Goal: Book appointment/travel/reservation

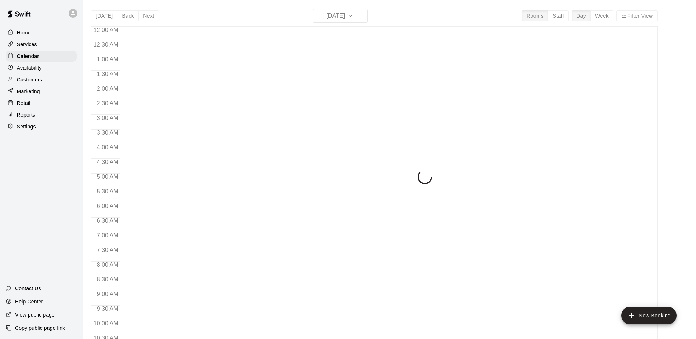
scroll to position [384, 0]
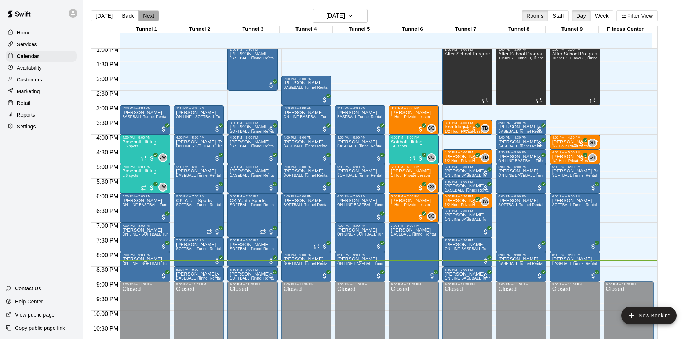
click at [148, 16] on button "Next" at bounding box center [148, 15] width 21 height 11
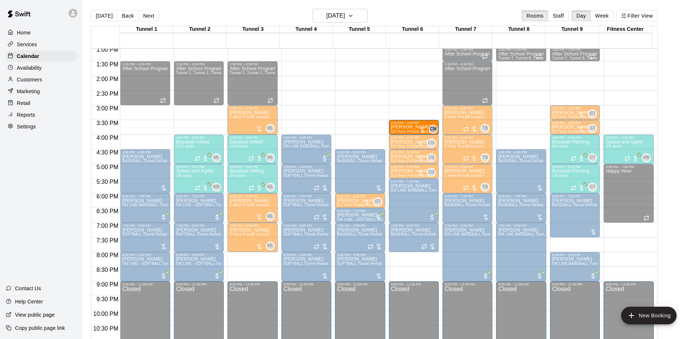
drag, startPoint x: 367, startPoint y: 125, endPoint x: 415, endPoint y: 128, distance: 48.1
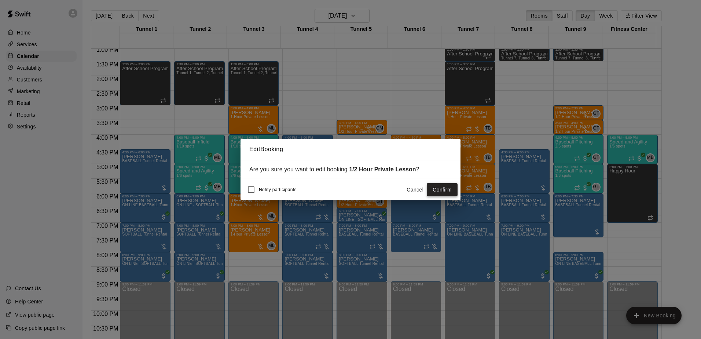
click at [451, 185] on button "Confirm" at bounding box center [442, 190] width 31 height 14
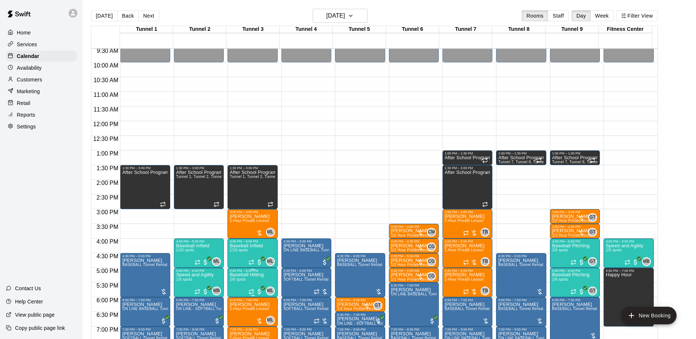
scroll to position [274, 0]
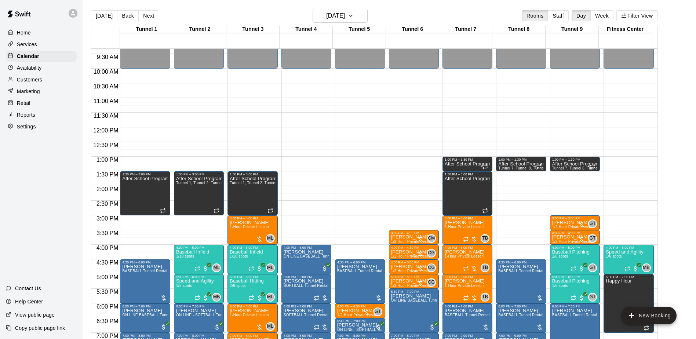
click at [98, 18] on button "[DATE]" at bounding box center [104, 15] width 26 height 11
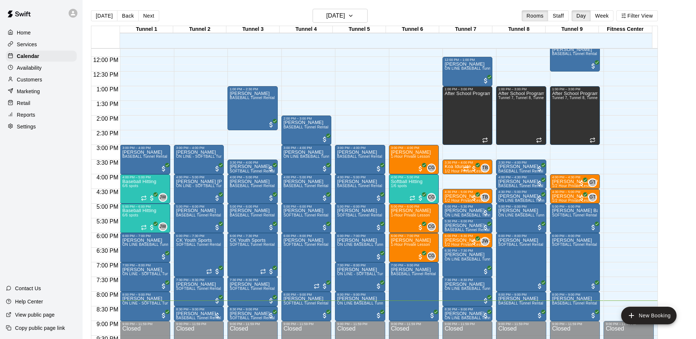
scroll to position [347, 0]
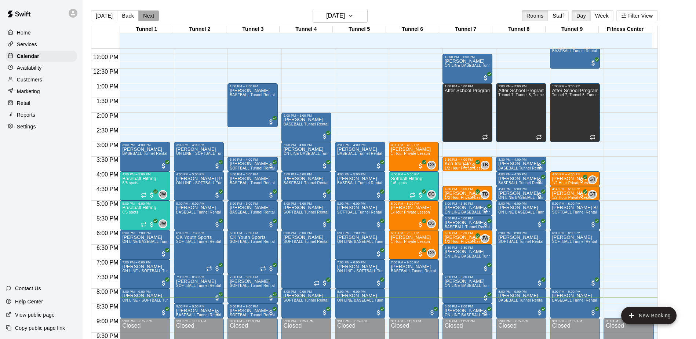
click at [153, 18] on button "Next" at bounding box center [148, 15] width 21 height 11
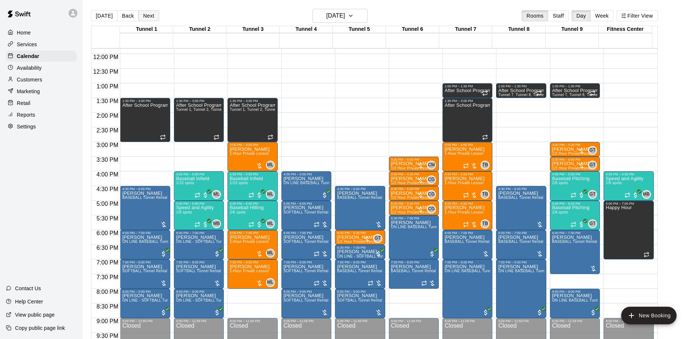
click at [153, 18] on button "Next" at bounding box center [148, 15] width 21 height 11
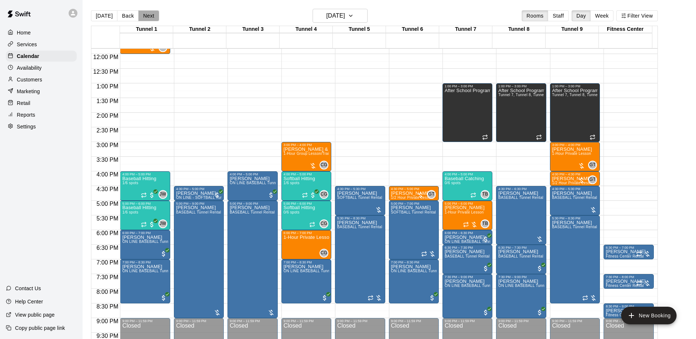
click at [150, 12] on button "Next" at bounding box center [148, 15] width 21 height 11
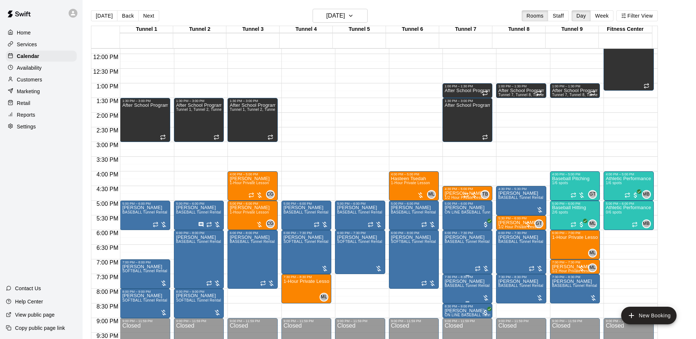
click at [473, 288] on span "BASEBALL Tunnel Rental" at bounding box center [467, 286] width 45 height 4
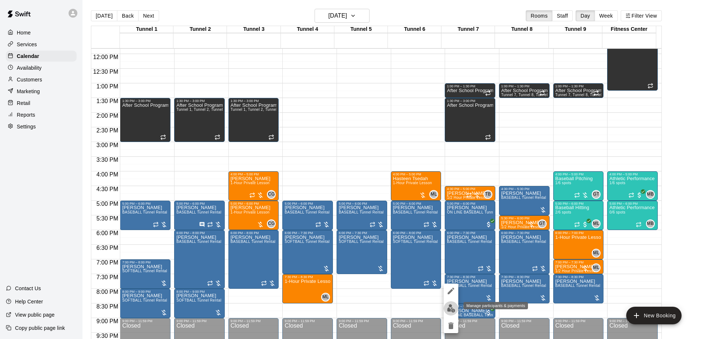
click at [452, 307] on img "edit" at bounding box center [451, 308] width 8 height 8
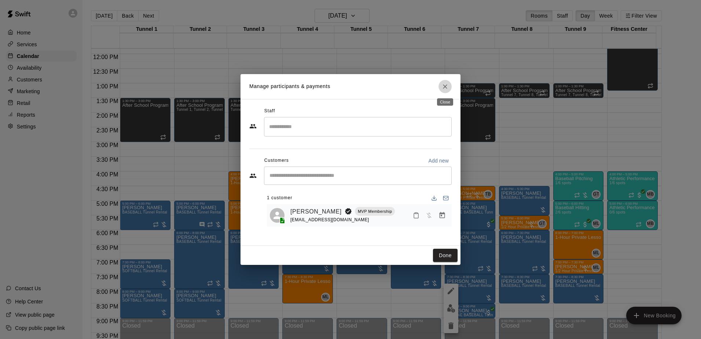
click at [442, 84] on icon "Close" at bounding box center [445, 86] width 7 height 7
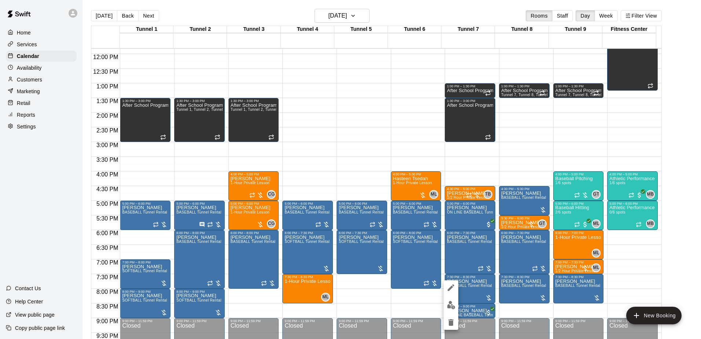
click at [454, 285] on icon "edit" at bounding box center [451, 287] width 7 height 7
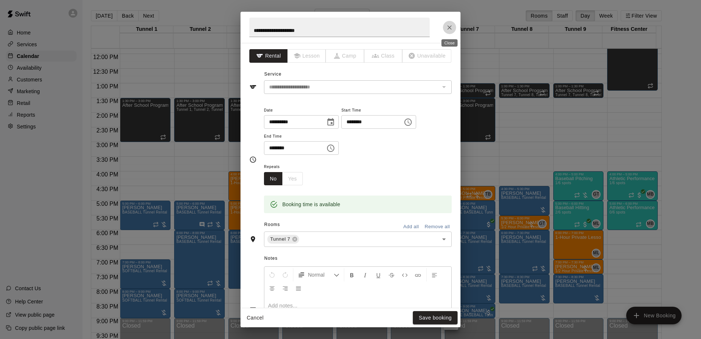
click at [449, 29] on icon "Close" at bounding box center [449, 27] width 7 height 7
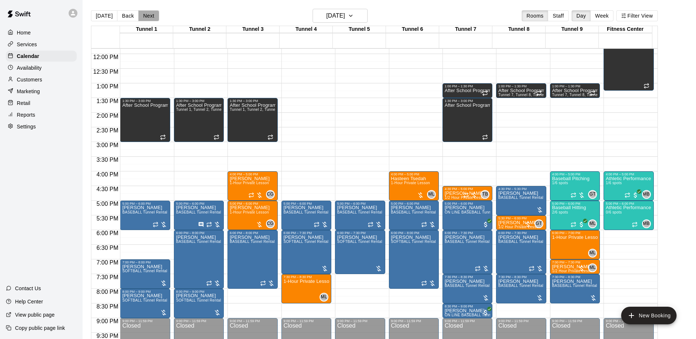
click at [143, 18] on button "Next" at bounding box center [148, 15] width 21 height 11
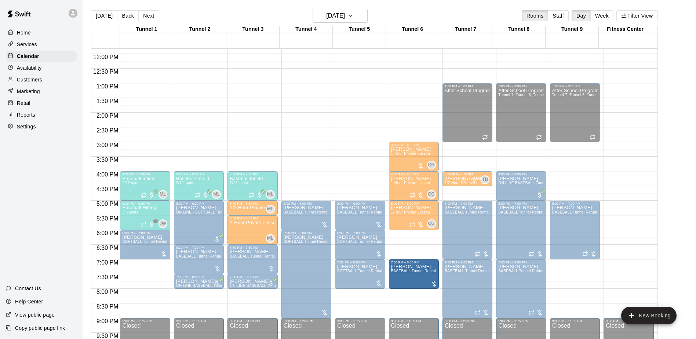
drag, startPoint x: 417, startPoint y: 245, endPoint x: 414, endPoint y: 277, distance: 32.5
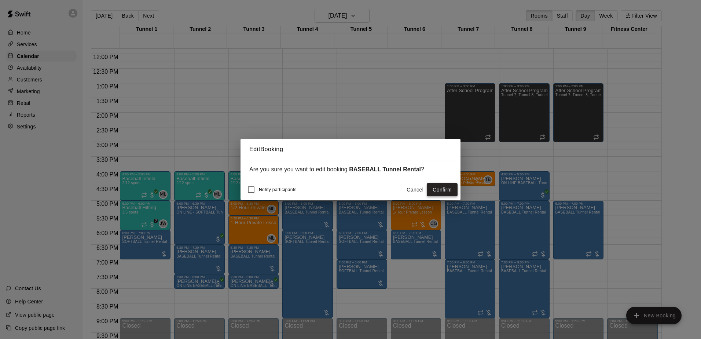
click at [434, 190] on button "Confirm" at bounding box center [442, 190] width 31 height 14
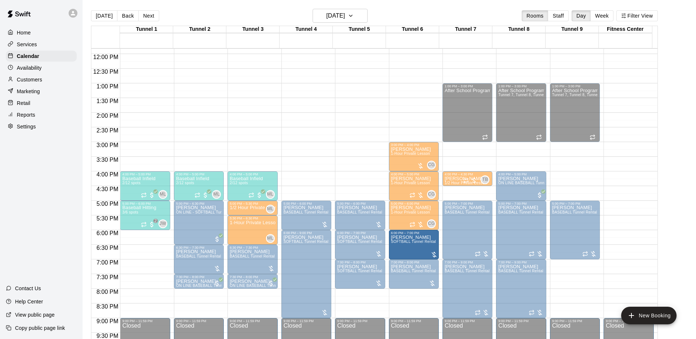
drag, startPoint x: 147, startPoint y: 240, endPoint x: 411, endPoint y: 244, distance: 263.1
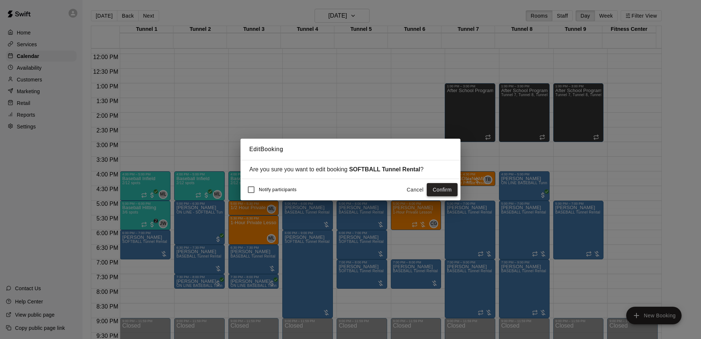
click at [448, 191] on button "Confirm" at bounding box center [442, 190] width 31 height 14
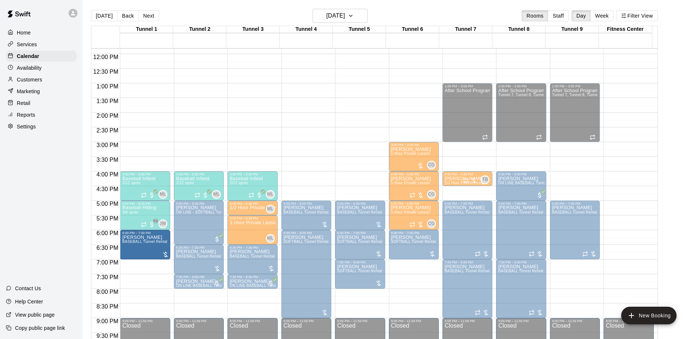
drag, startPoint x: 418, startPoint y: 275, endPoint x: 155, endPoint y: 248, distance: 264.4
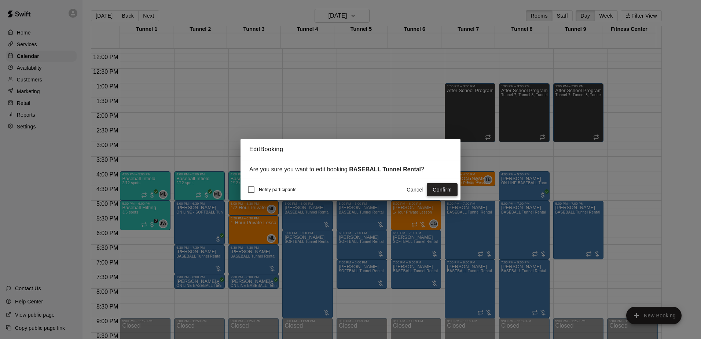
click at [437, 187] on button "Confirm" at bounding box center [442, 190] width 31 height 14
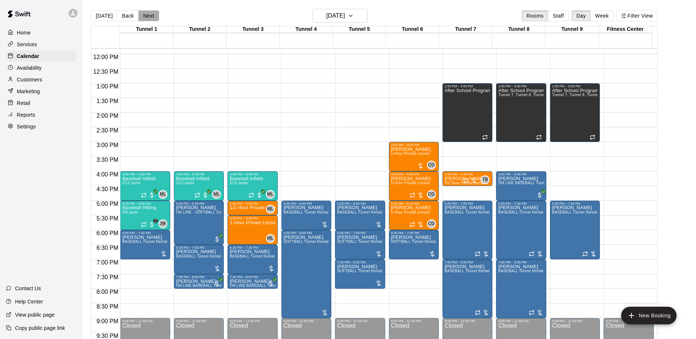
click at [148, 15] on button "Next" at bounding box center [148, 15] width 21 height 11
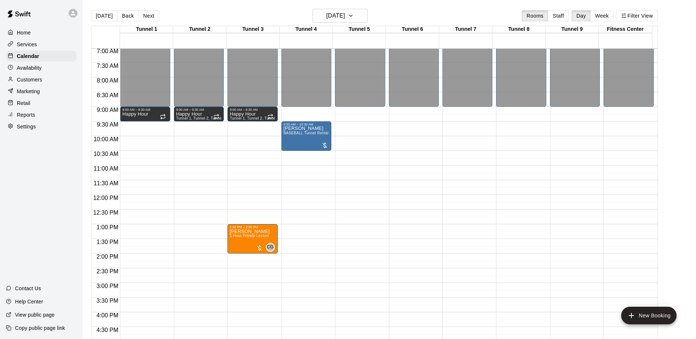
scroll to position [200, 0]
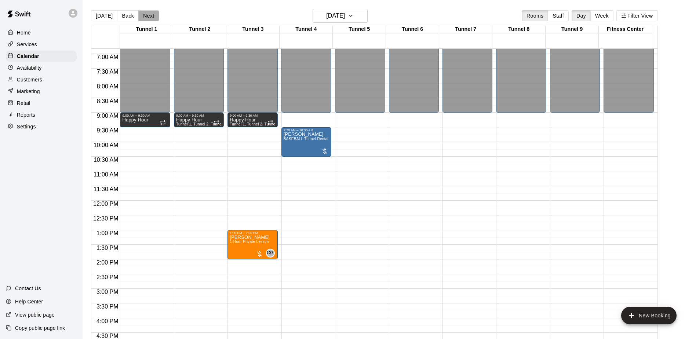
click at [145, 18] on button "Next" at bounding box center [148, 15] width 21 height 11
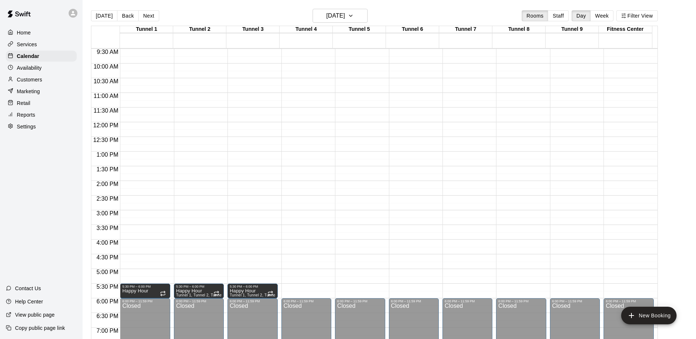
scroll to position [164, 0]
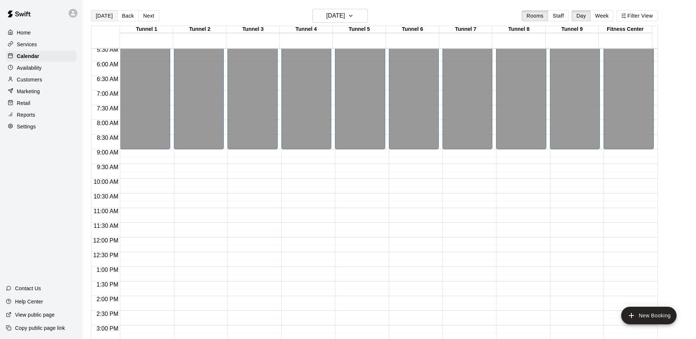
click at [111, 14] on button "[DATE]" at bounding box center [104, 15] width 26 height 11
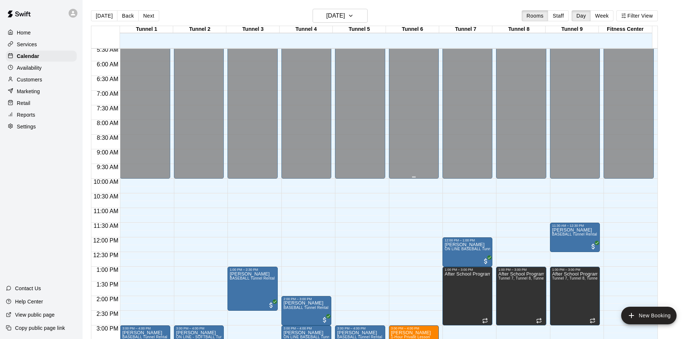
scroll to position [347, 0]
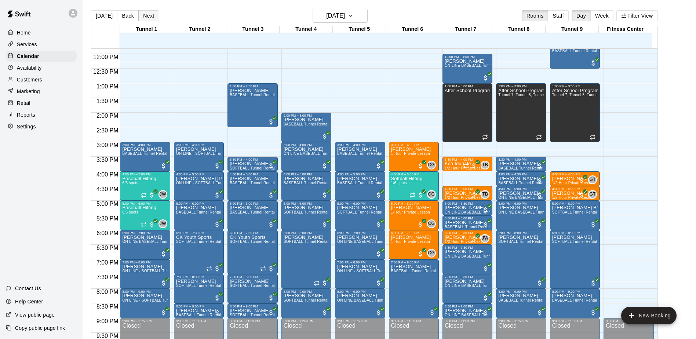
click at [145, 13] on button "Next" at bounding box center [148, 15] width 21 height 11
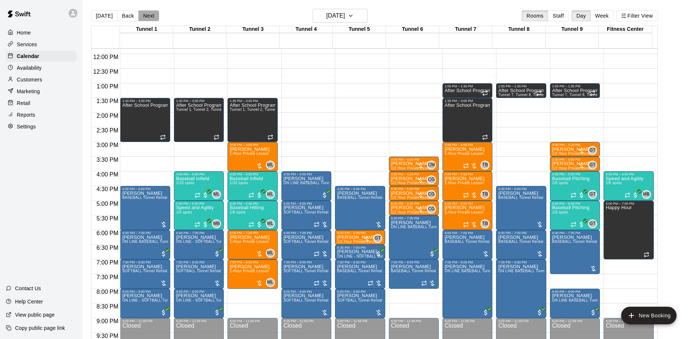
click at [144, 15] on button "Next" at bounding box center [148, 15] width 21 height 11
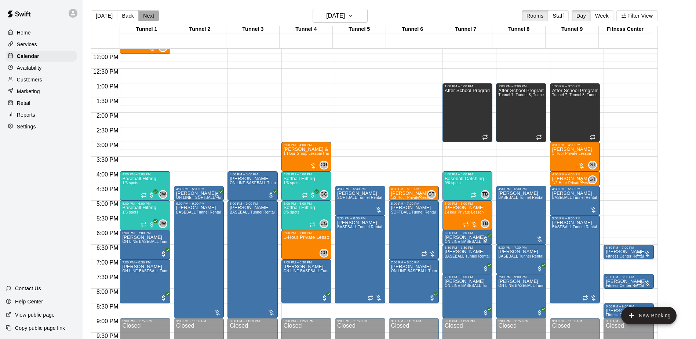
click at [144, 14] on button "Next" at bounding box center [148, 15] width 21 height 11
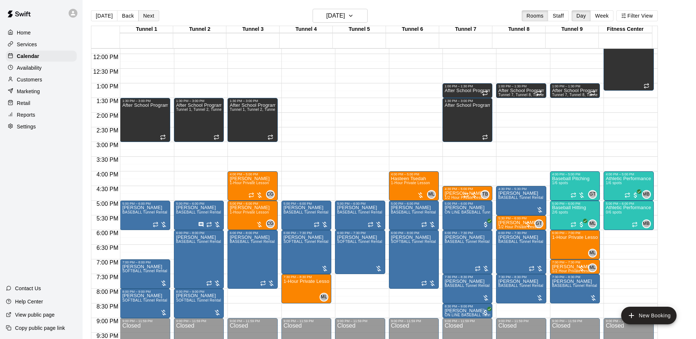
click at [144, 14] on button "Next" at bounding box center [148, 15] width 21 height 11
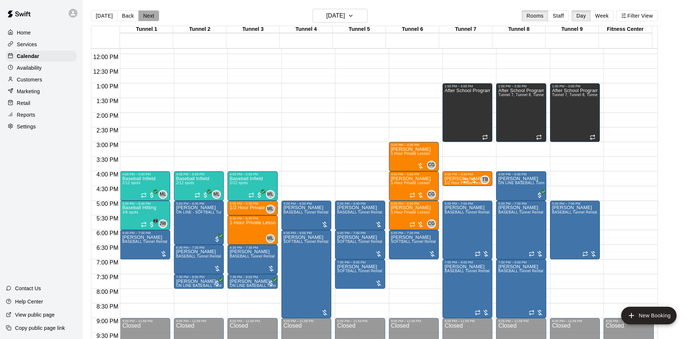
click at [144, 14] on button "Next" at bounding box center [148, 15] width 21 height 11
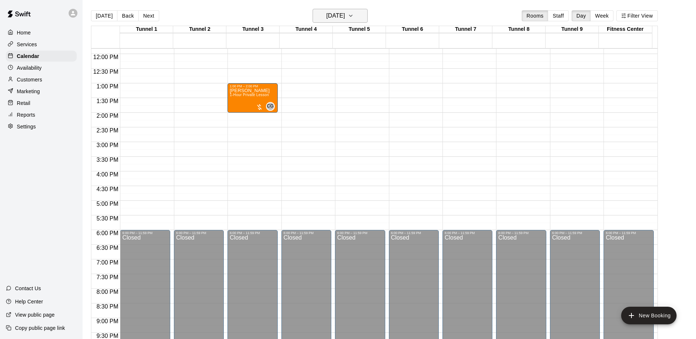
click at [345, 14] on h6 "[DATE]" at bounding box center [335, 16] width 19 height 10
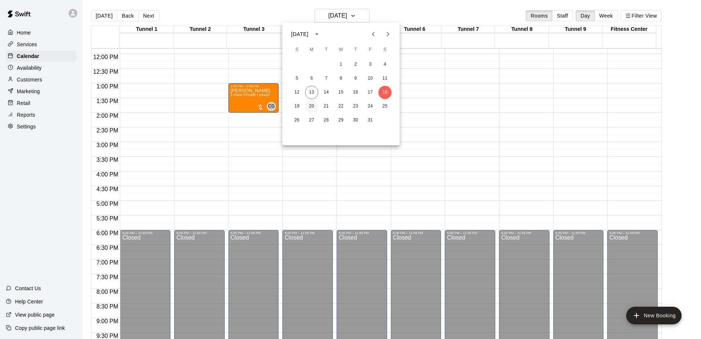
click at [311, 105] on button "20" at bounding box center [311, 106] width 13 height 13
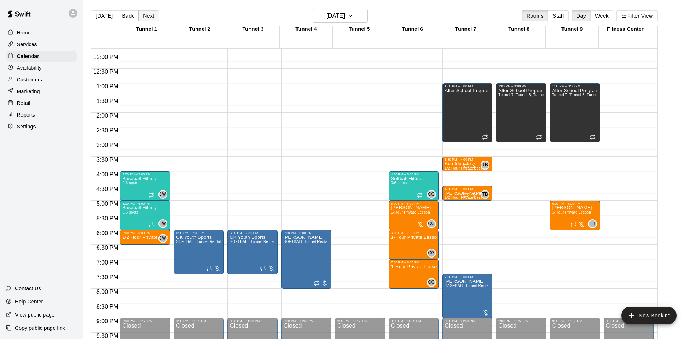
click at [149, 18] on button "Next" at bounding box center [148, 15] width 21 height 11
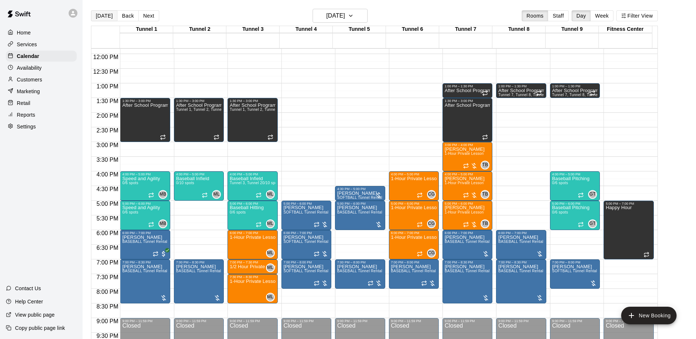
click at [95, 16] on button "[DATE]" at bounding box center [104, 15] width 26 height 11
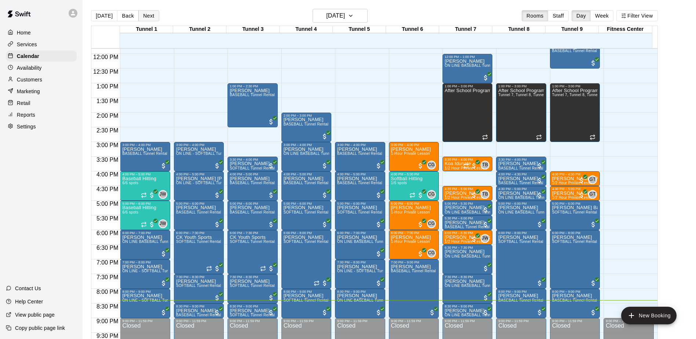
click at [150, 17] on button "Next" at bounding box center [148, 15] width 21 height 11
